Goal: Task Accomplishment & Management: Use online tool/utility

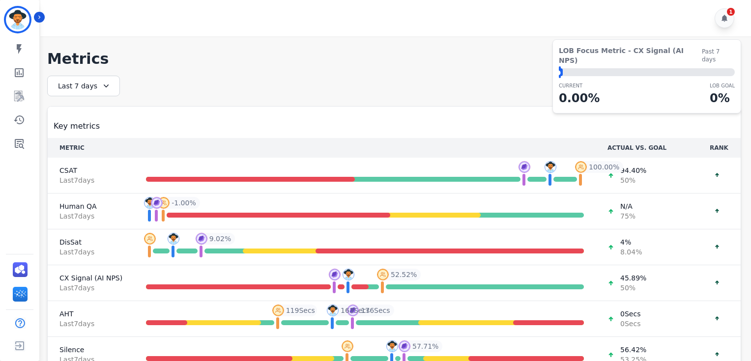
click at [21, 156] on div "Kayla_Walker ID: Kayla_Walker My skills My Metrics Interaction Mining Coaching …" at bounding box center [19, 180] width 39 height 361
click at [18, 151] on link "Sidebar" at bounding box center [20, 144] width 38 height 20
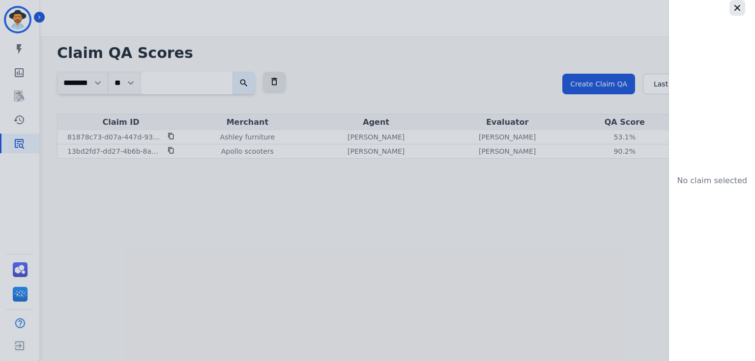
click at [738, 5] on icon "button" at bounding box center [738, 8] width 10 height 10
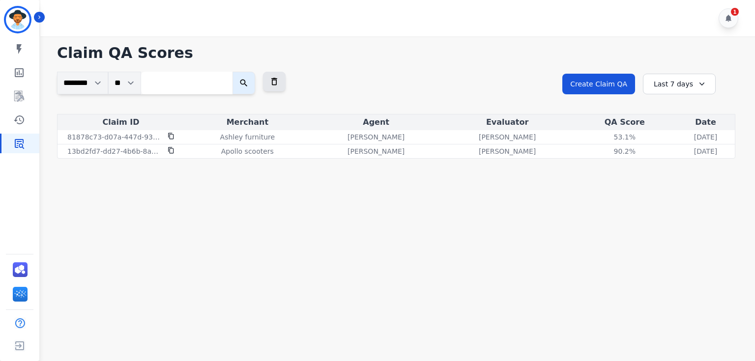
click at [221, 89] on input "search" at bounding box center [186, 83] width 91 height 23
paste input "**********"
type input "**********"
click at [272, 72] on button "submit" at bounding box center [283, 83] width 23 height 23
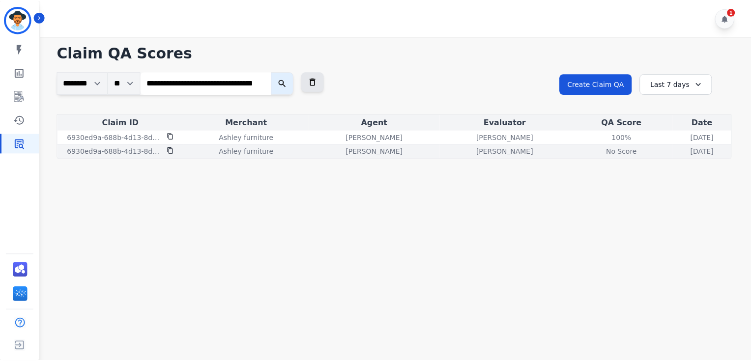
scroll to position [0, 0]
click at [603, 152] on div "No Score" at bounding box center [625, 152] width 44 height 10
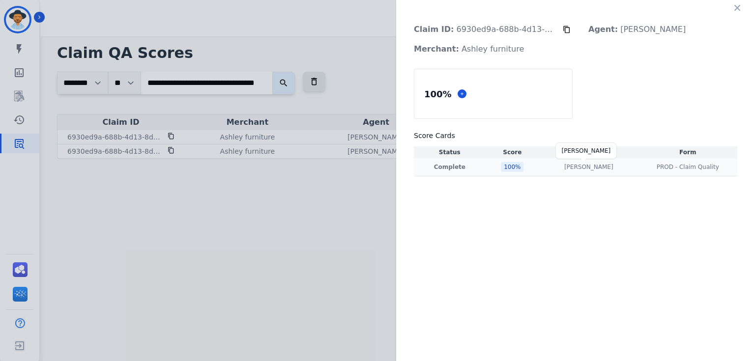
click at [579, 170] on p "[PERSON_NAME]" at bounding box center [588, 167] width 49 height 8
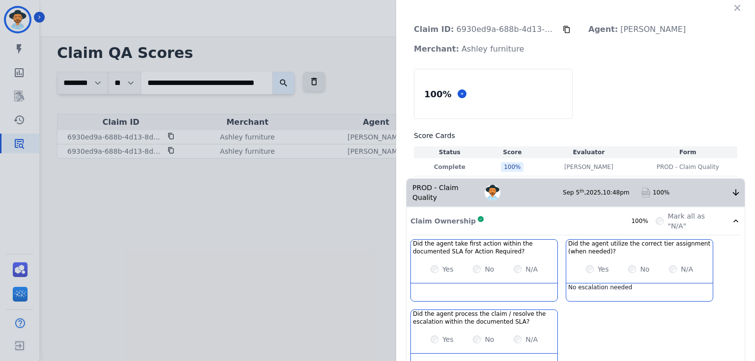
click at [731, 188] on icon at bounding box center [736, 193] width 10 height 10
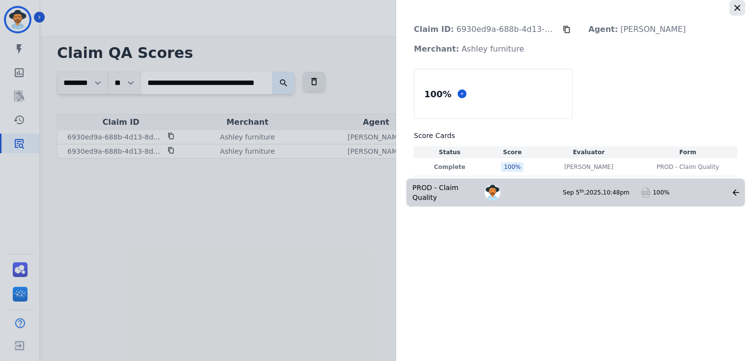
click at [736, 6] on icon "button" at bounding box center [738, 8] width 10 height 10
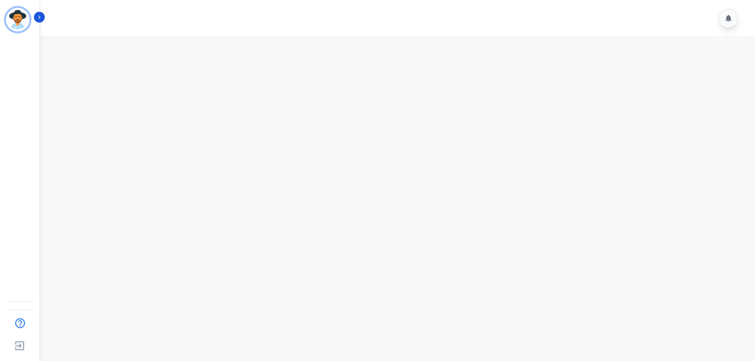
click at [19, 146] on div "A Agent ID: 123 Help Log out" at bounding box center [19, 180] width 39 height 361
